Goal: Ask a question: Seek information or help from site administrators or community

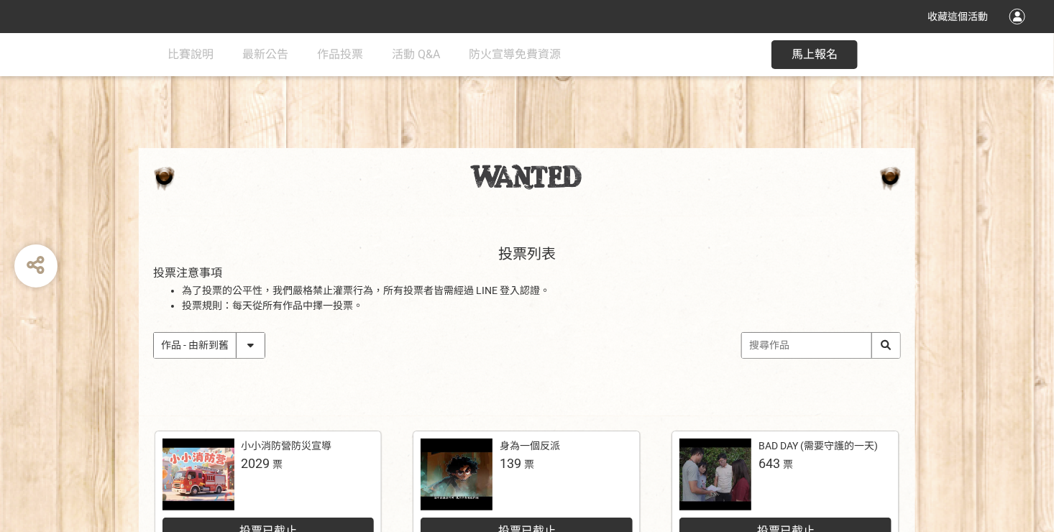
click at [226, 343] on select "作品 - 由新到舊 作品 - 由舊到新 票數 - 由多到少 票數 - 由少到多" at bounding box center [209, 345] width 111 height 25
select select "vote"
click at [154, 333] on select "作品 - 由新到舊 作品 - 由舊到新 票數 - 由多到少 票數 - 由少到多" at bounding box center [209, 345] width 111 height 25
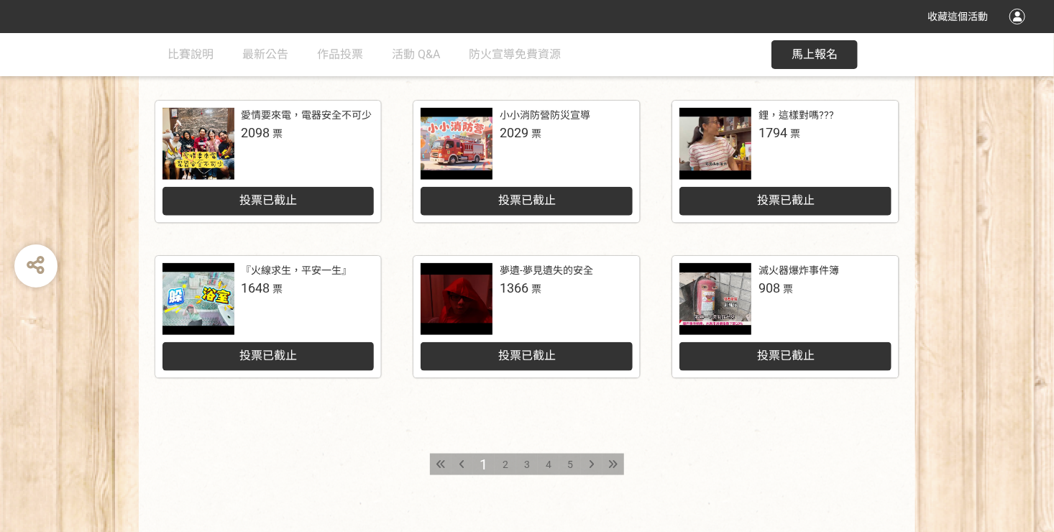
scroll to position [718, 0]
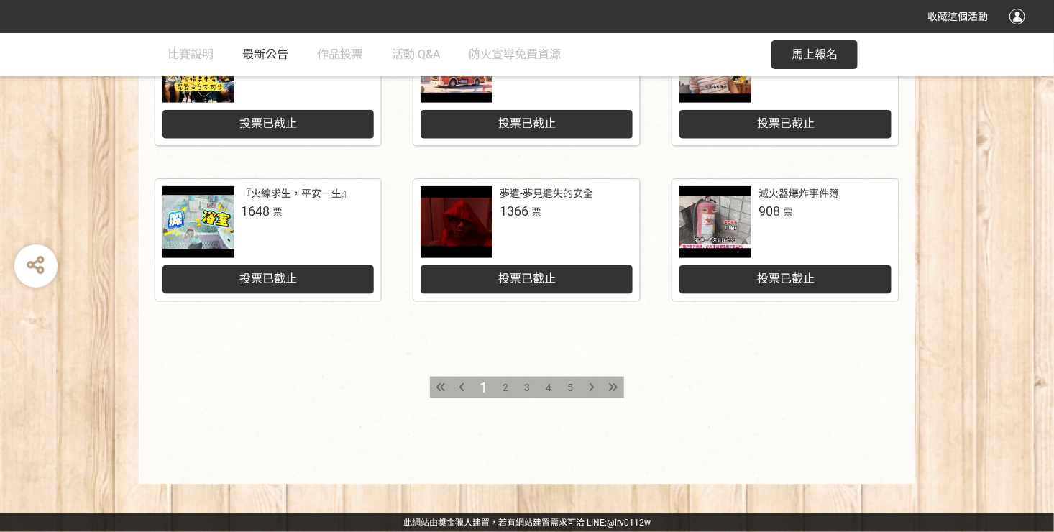
click at [251, 45] on link "最新公告" at bounding box center [265, 54] width 46 height 43
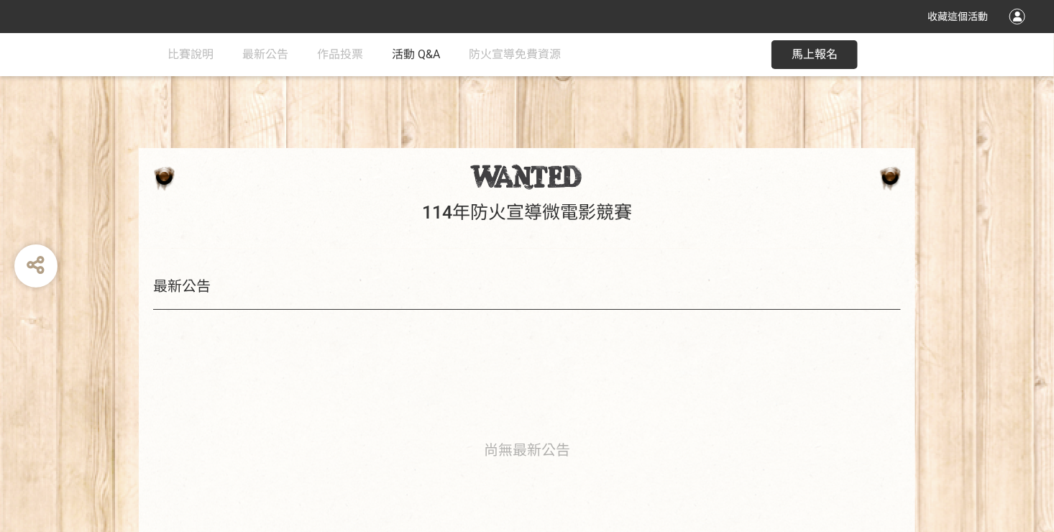
click at [400, 52] on span "活動 Q&A" at bounding box center [416, 54] width 48 height 14
